Goal: Obtain resource: Download file/media

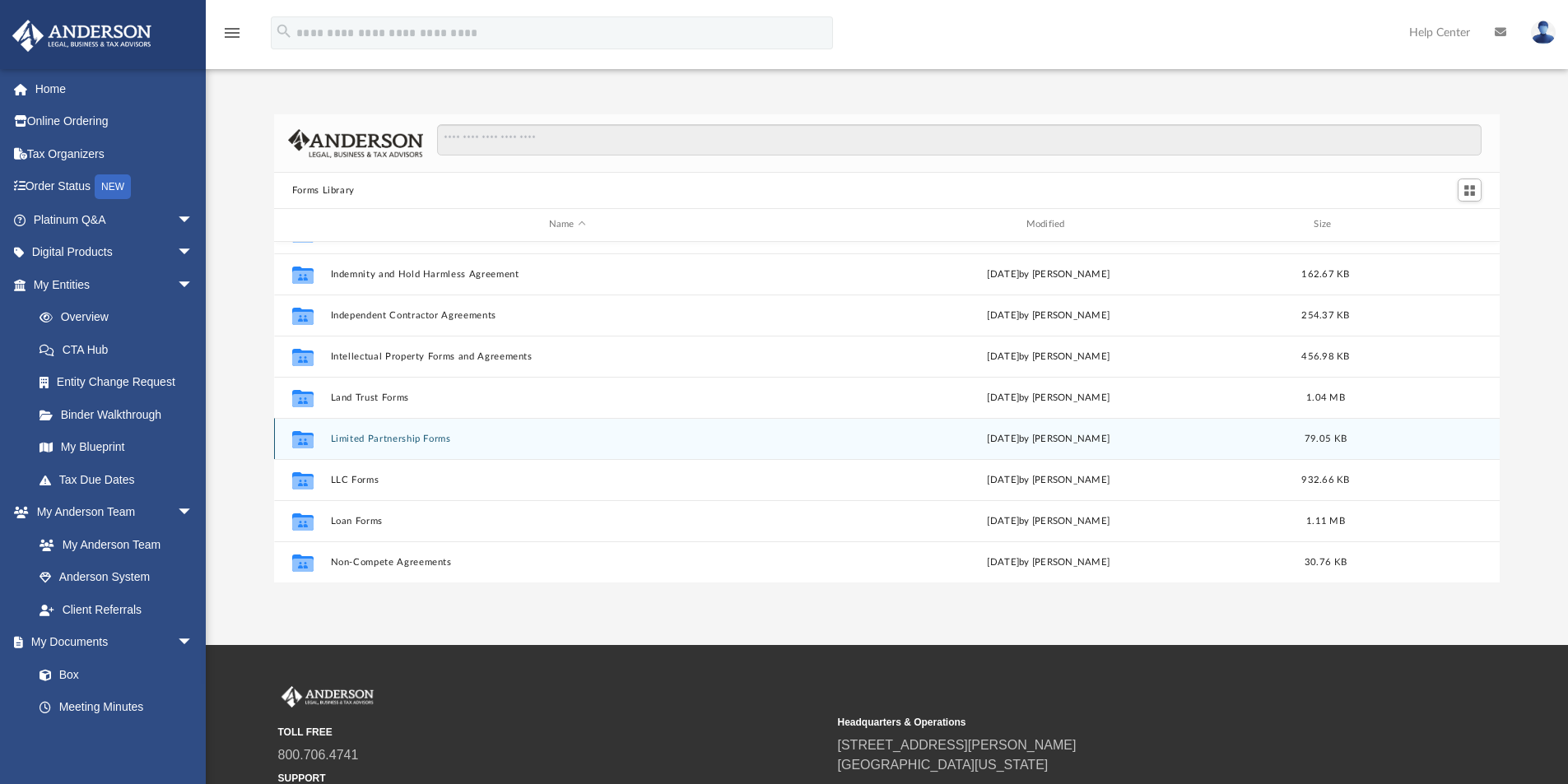
scroll to position [483, 0]
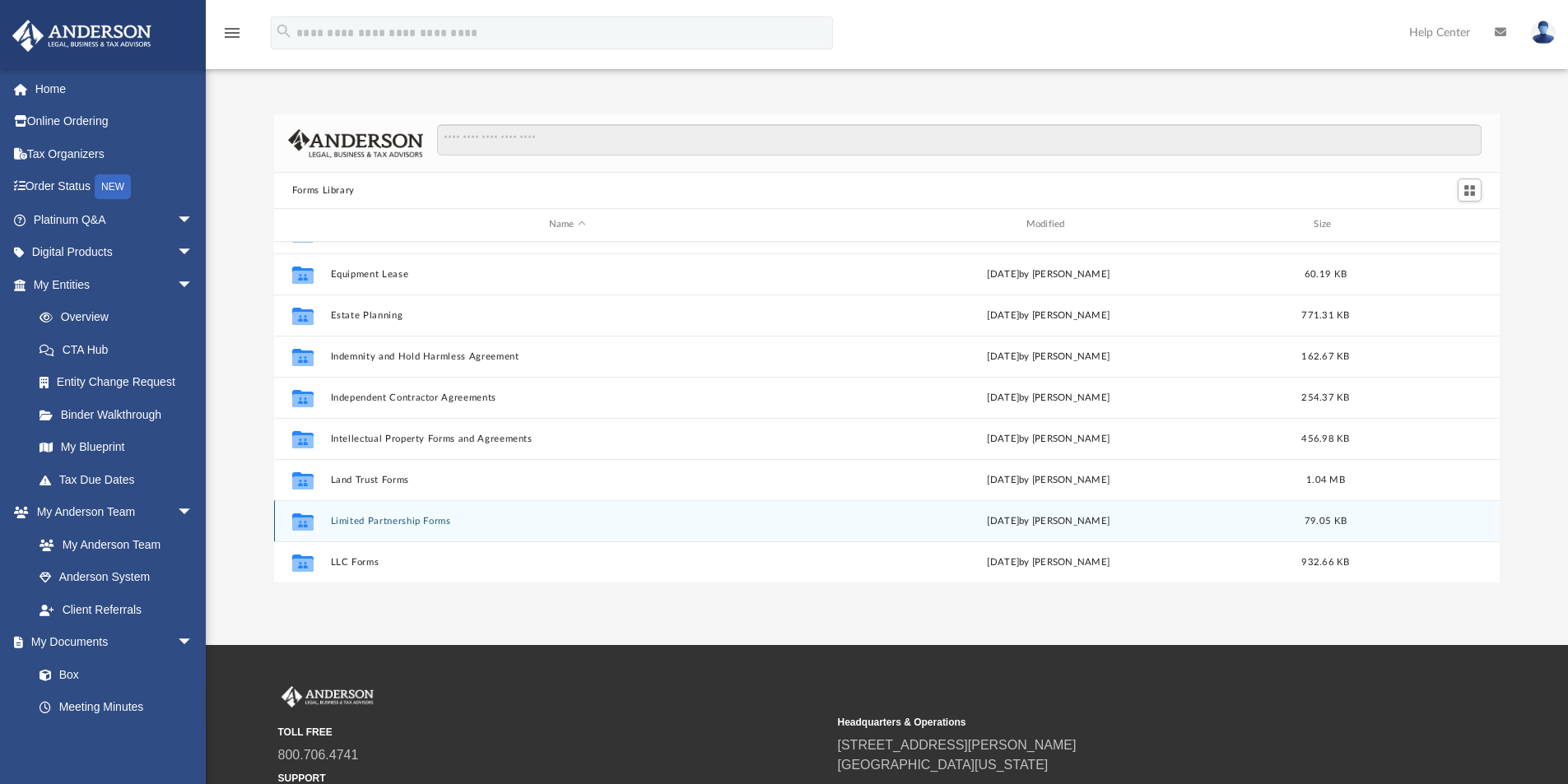
click at [428, 530] on div "Collaborated Folder Limited Partnership Forms Wed Oct 5 2022 by Mary Acree 79.0…" at bounding box center [887, 520] width 1226 height 41
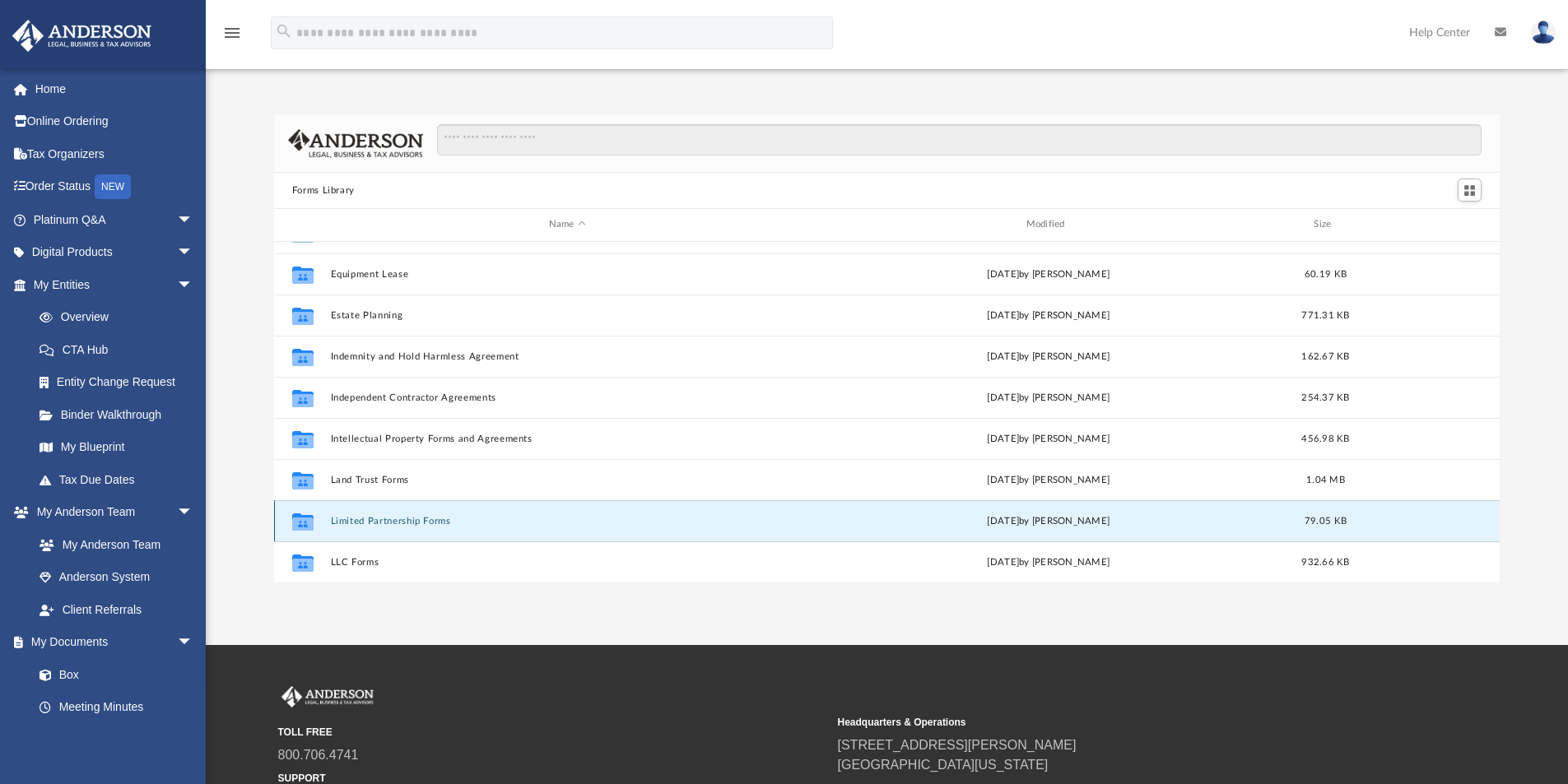
click at [430, 521] on button "Limited Partnership Forms" at bounding box center [567, 522] width 475 height 11
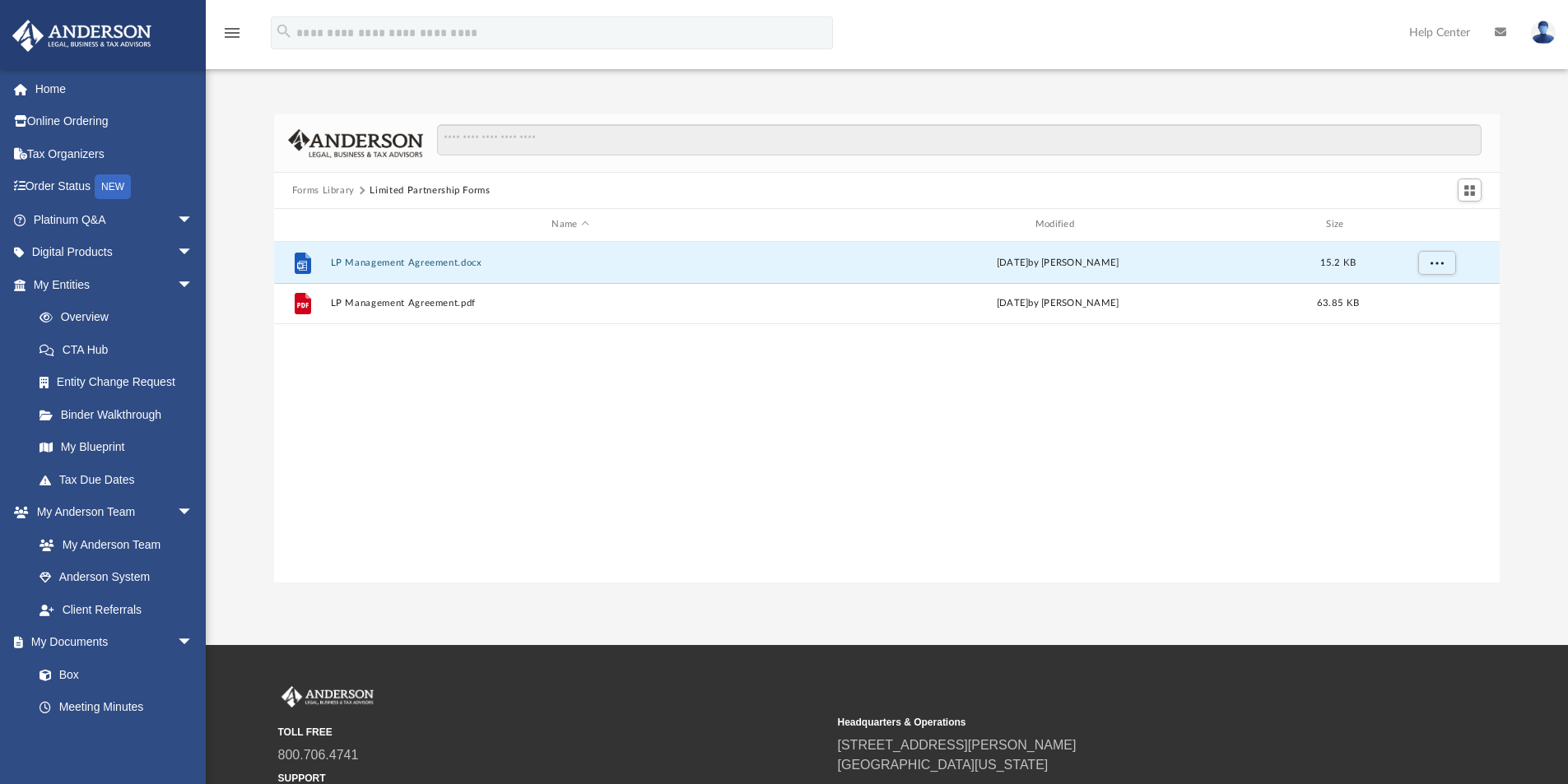
drag, startPoint x: 459, startPoint y: 263, endPoint x: 402, endPoint y: 393, distance: 141.9
click at [402, 393] on div "File LP Management Agreement.docx Wed Oct 5 2022 by Mary Acree 15.2 KB File LP …" at bounding box center [887, 412] width 1226 height 341
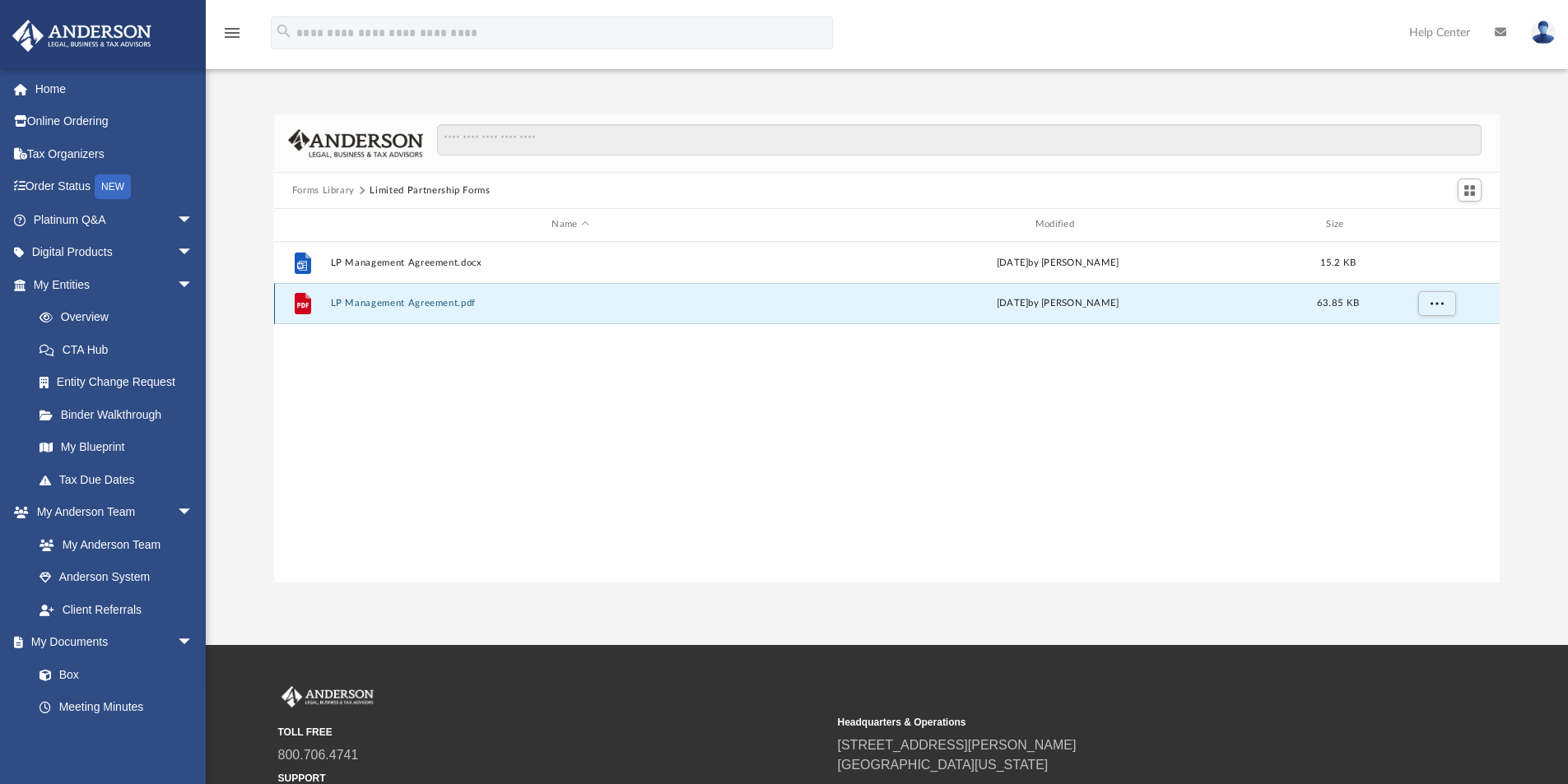
click at [429, 305] on button "LP Management Agreement.pdf" at bounding box center [569, 303] width 480 height 11
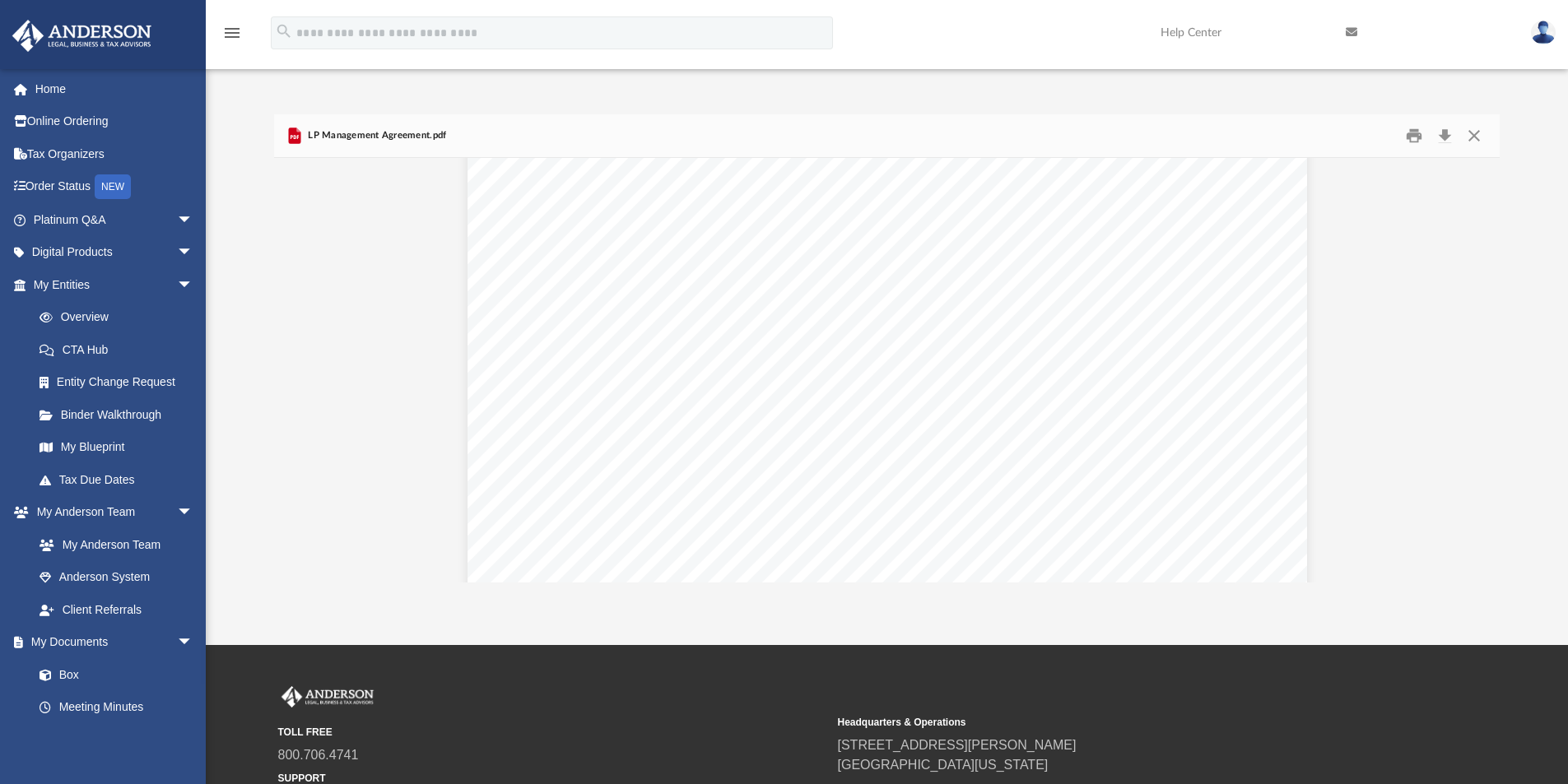
scroll to position [329, 0]
click at [1473, 128] on button "Close" at bounding box center [1474, 137] width 30 height 25
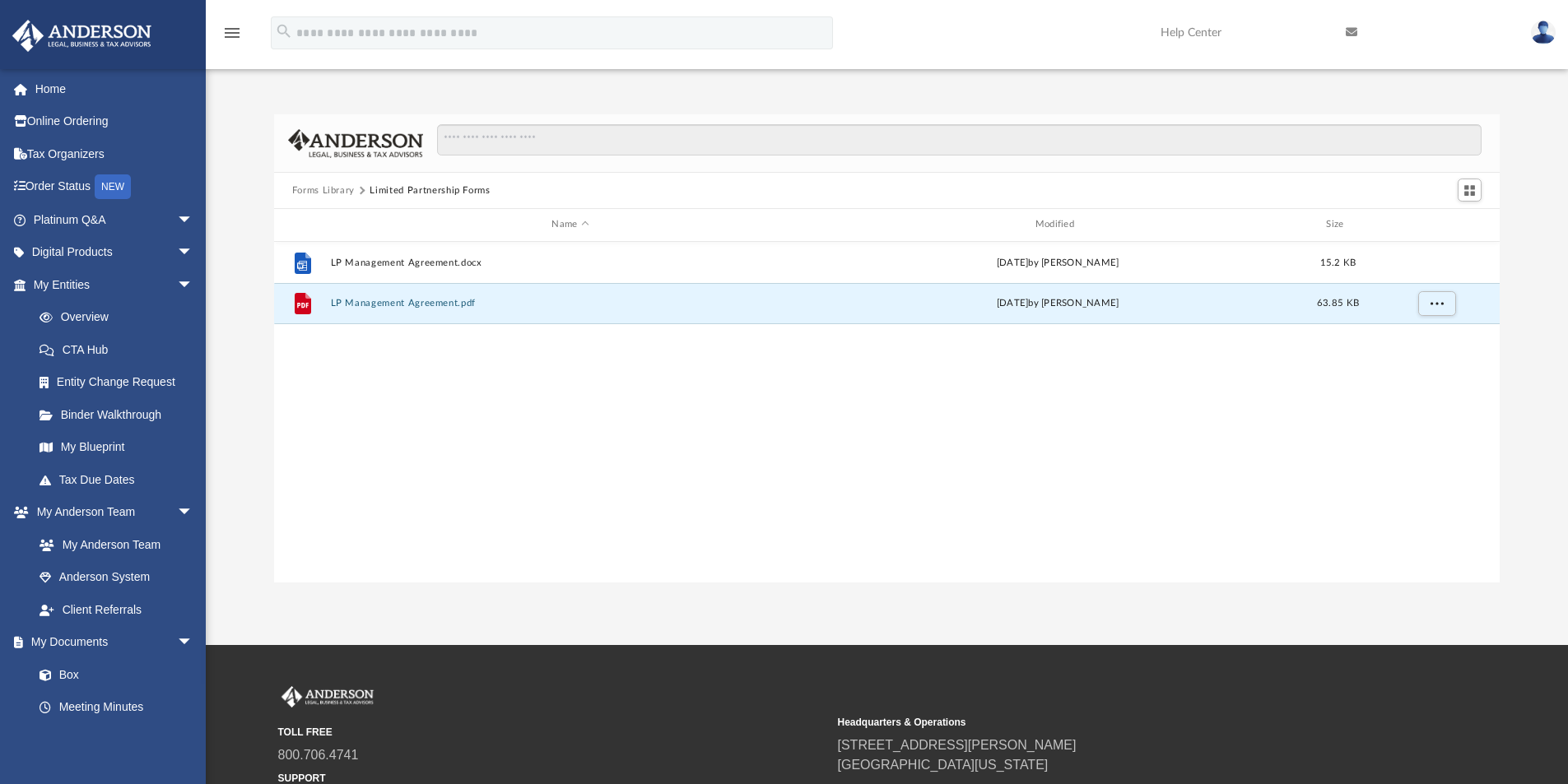
click at [343, 184] on button "Forms Library" at bounding box center [323, 191] width 63 height 15
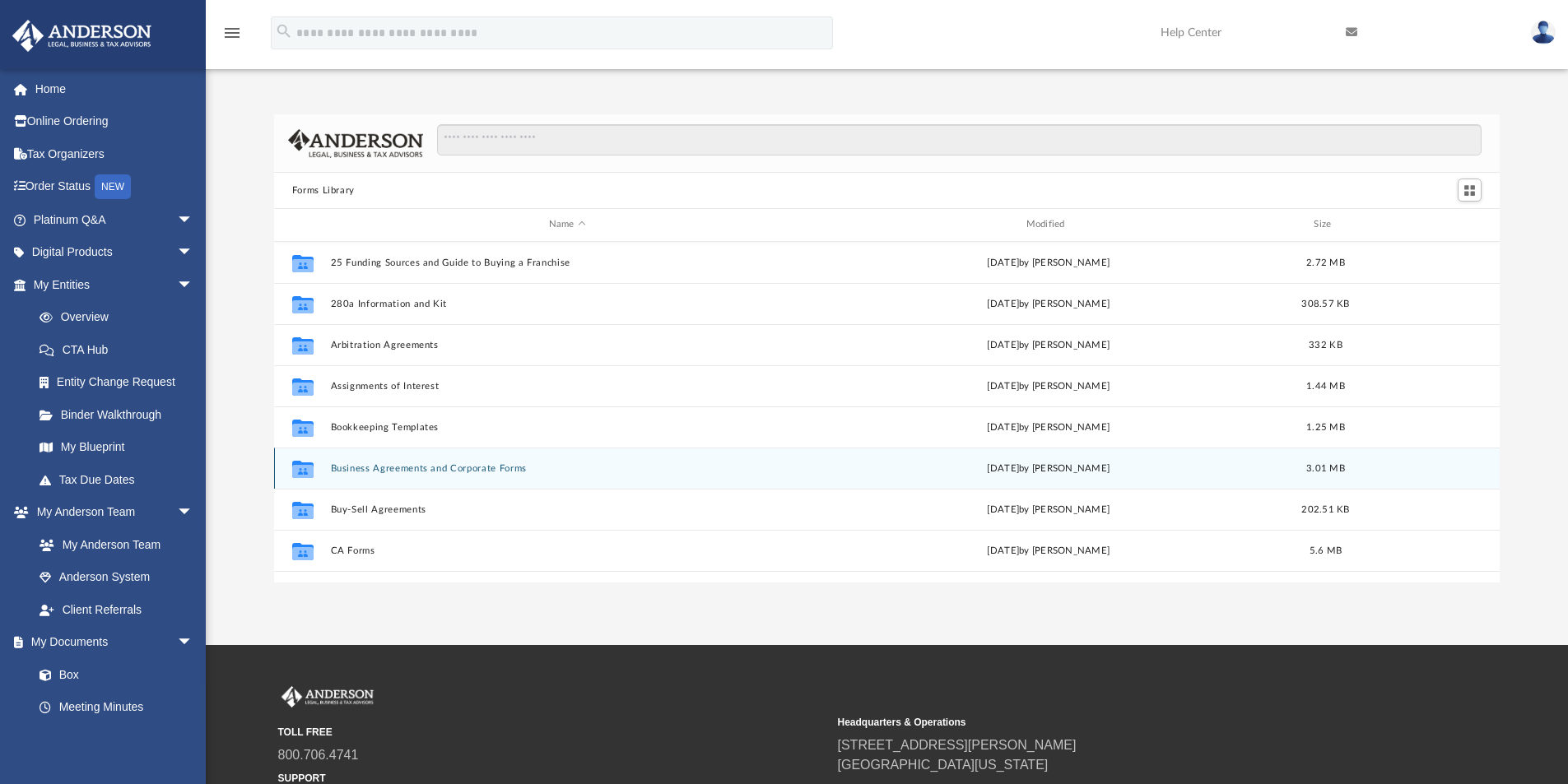
click at [510, 467] on button "Business Agreements and Corporate Forms" at bounding box center [567, 469] width 475 height 11
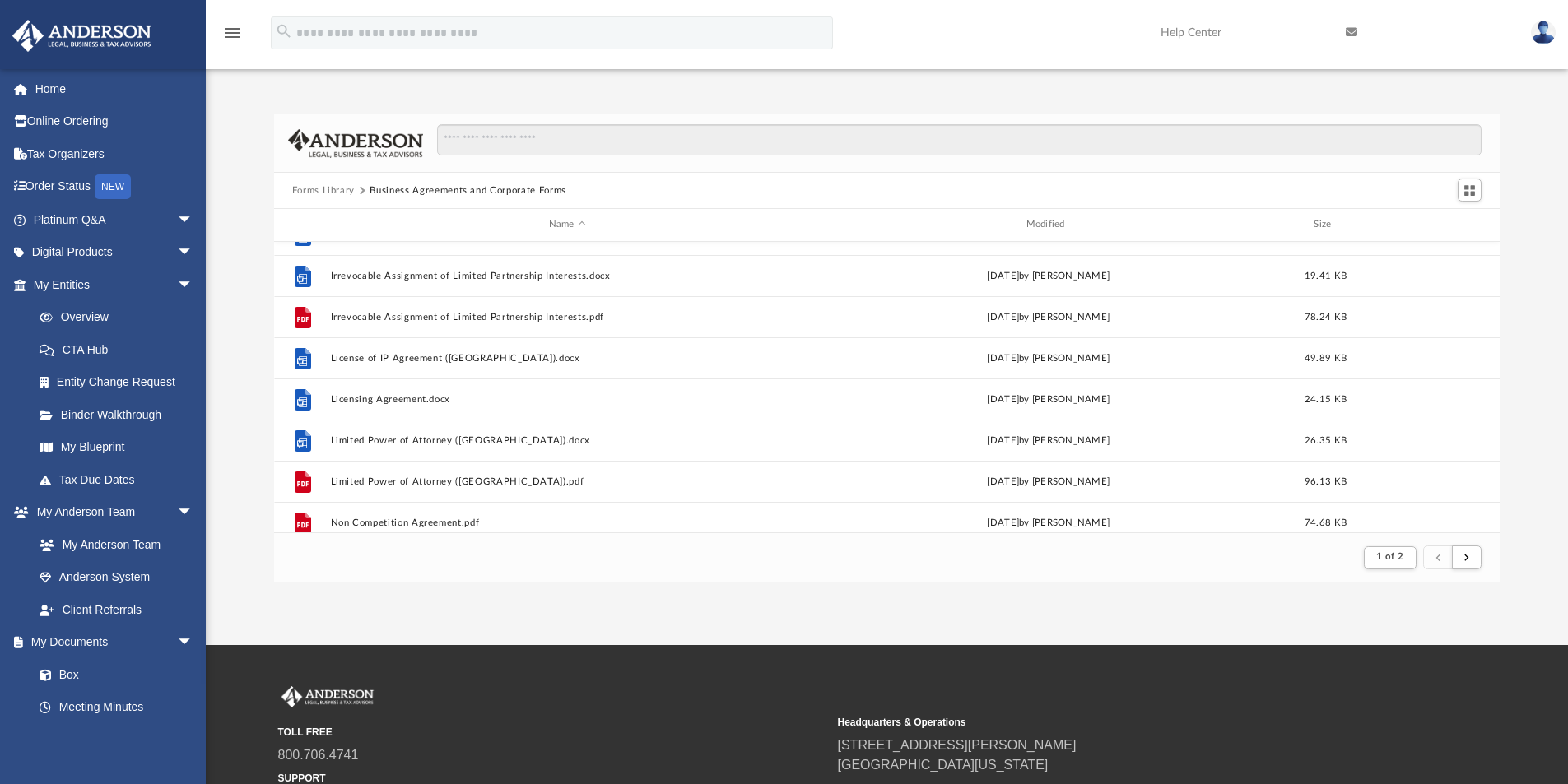
scroll to position [1317, 0]
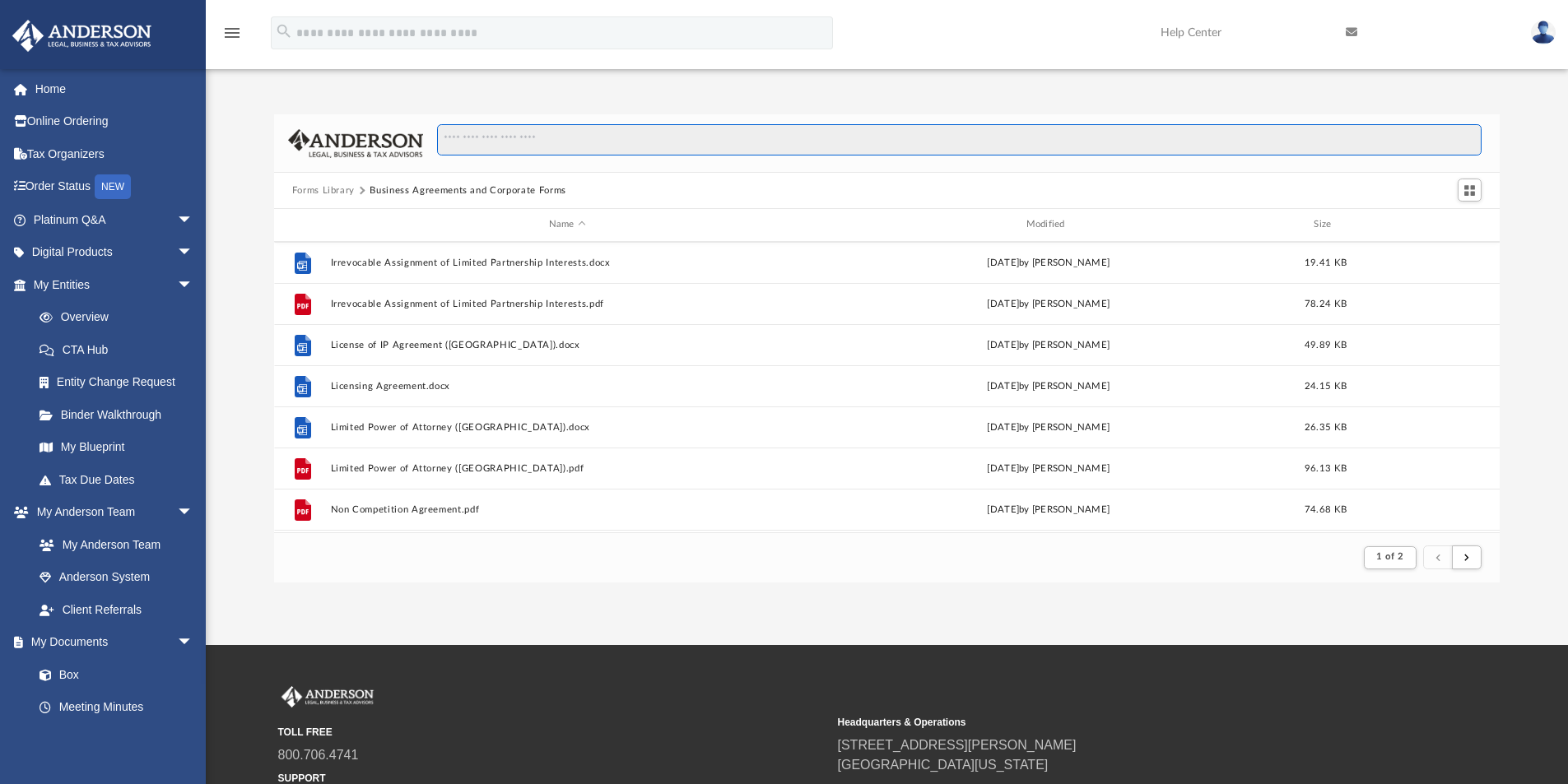
click at [517, 147] on input "Search files and folders" at bounding box center [959, 139] width 1045 height 31
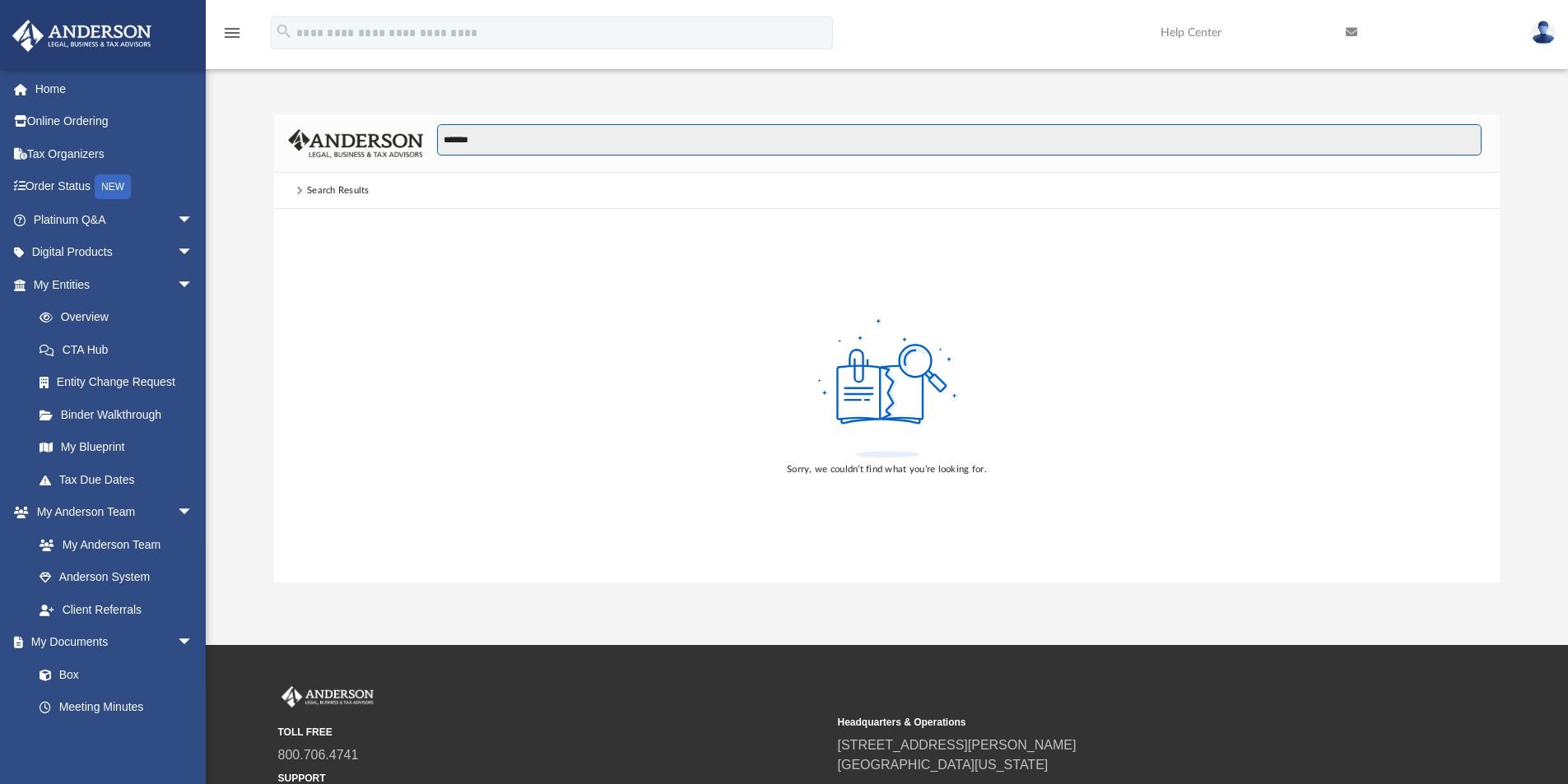
type input "*******"
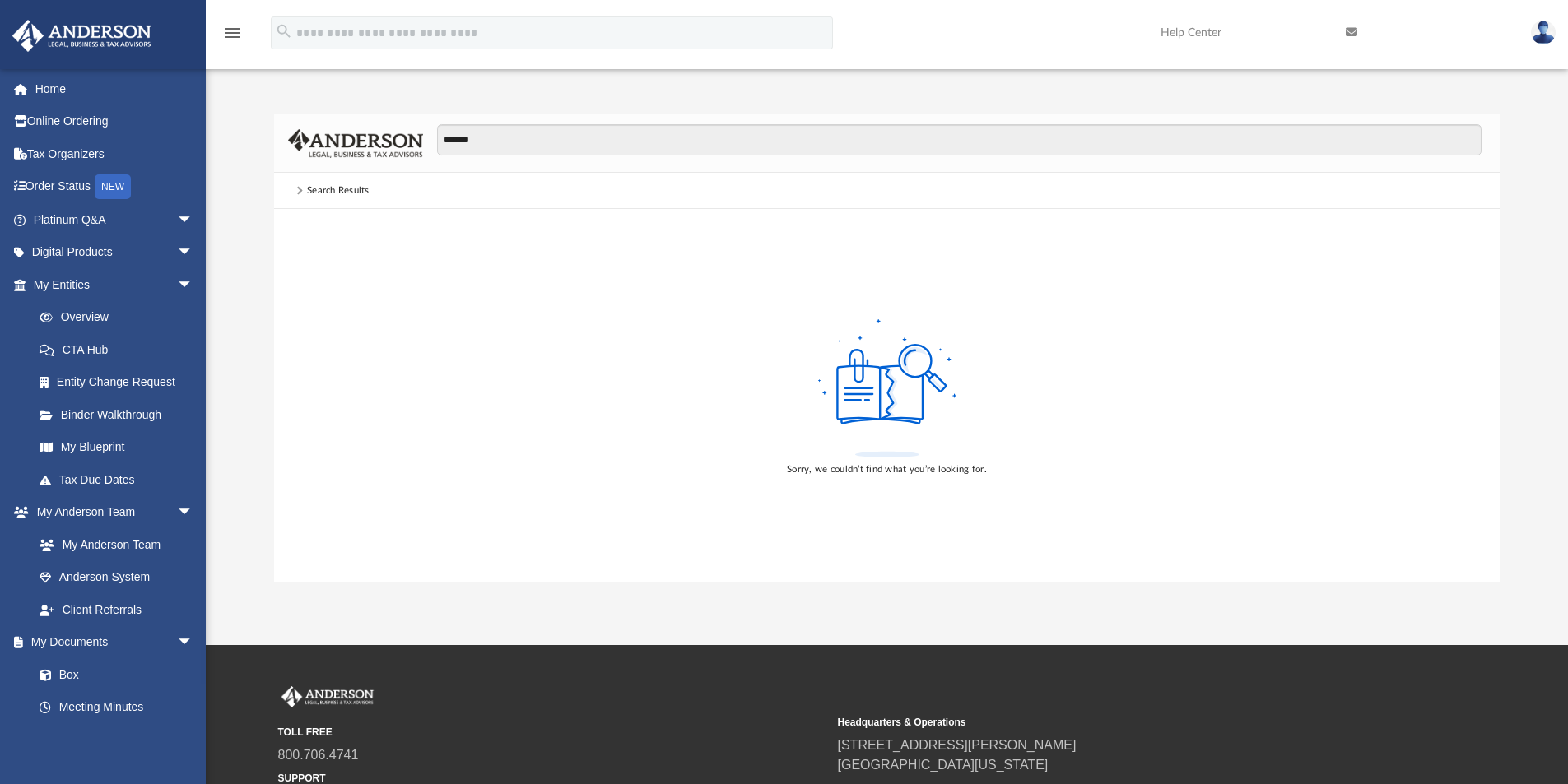
click at [314, 188] on div "Search Results" at bounding box center [338, 191] width 63 height 15
click at [300, 188] on span at bounding box center [299, 190] width 8 height 8
click at [358, 192] on div "Search Results" at bounding box center [338, 191] width 63 height 15
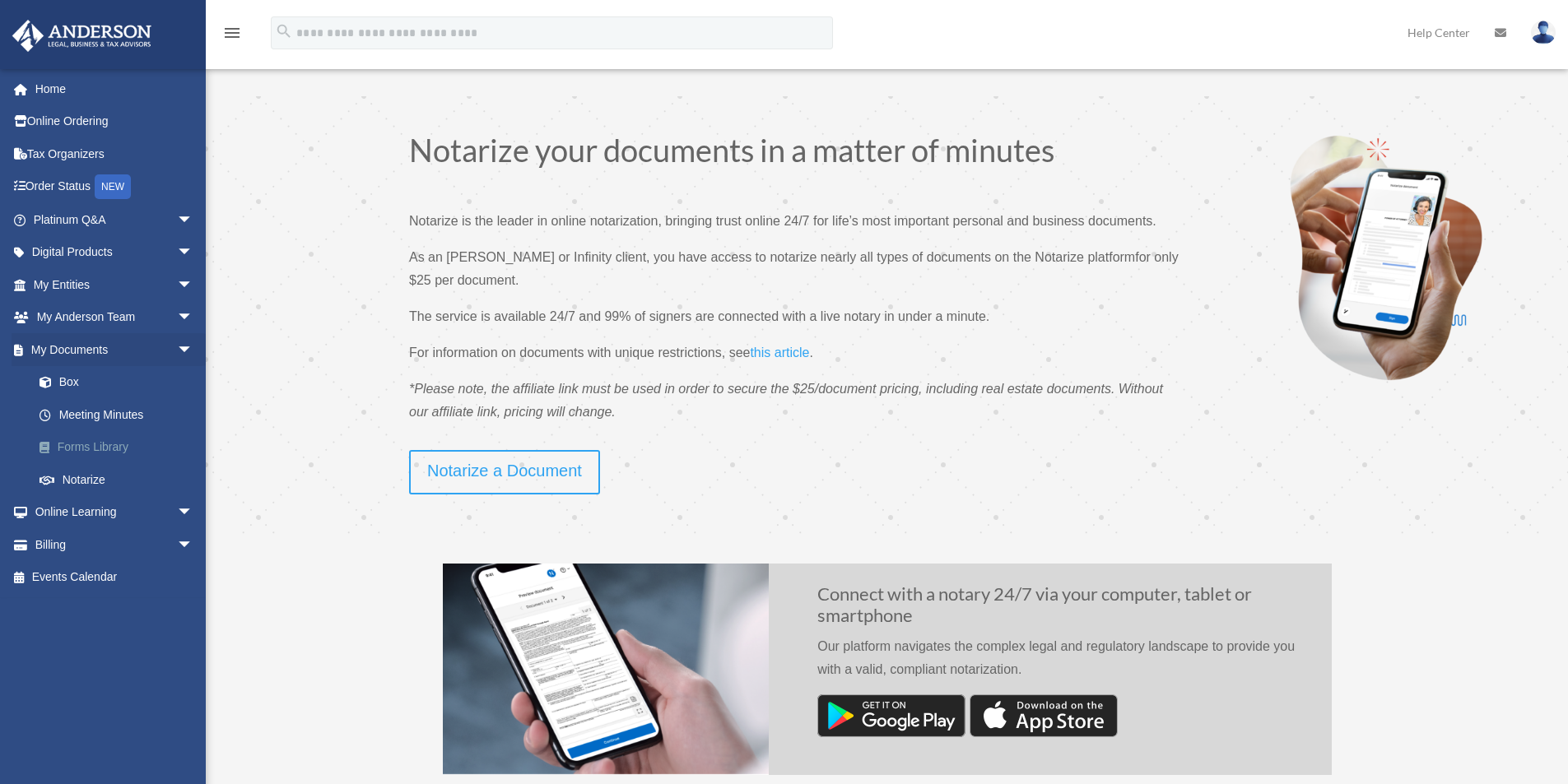
click at [145, 437] on link "Forms Library" at bounding box center [120, 448] width 195 height 33
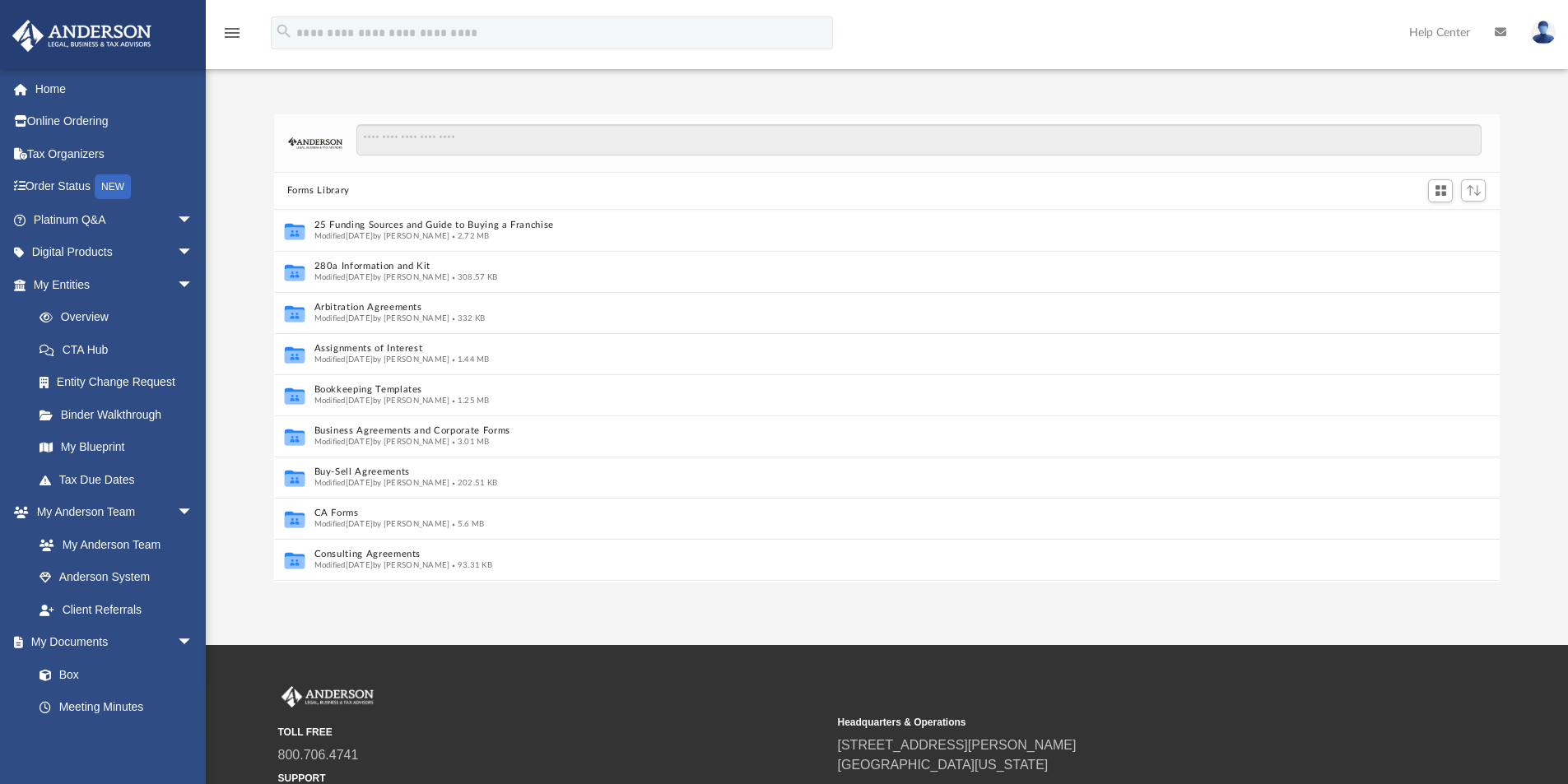
scroll to position [13, 13]
